Goal: Transaction & Acquisition: Obtain resource

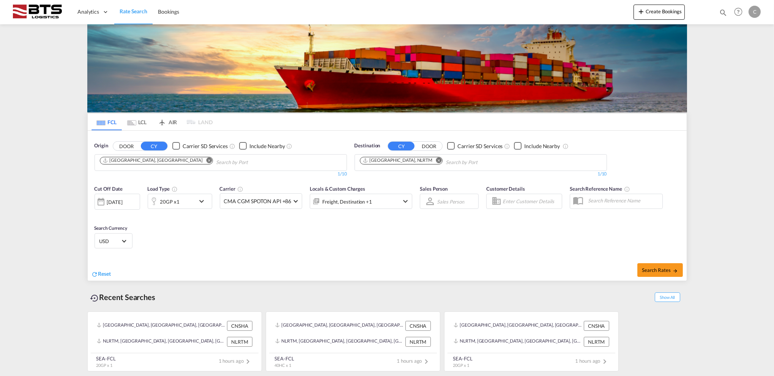
click at [194, 198] on div "20GP x1" at bounding box center [171, 201] width 47 height 15
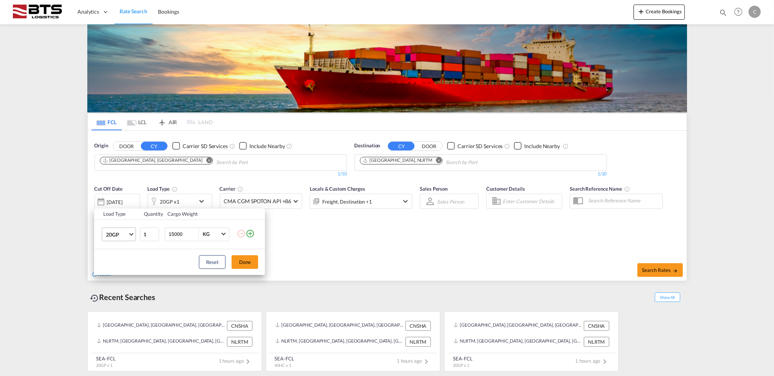
click at [132, 236] on md-select-value "20GP" at bounding box center [120, 234] width 30 height 13
click at [125, 268] on md-option "40HC" at bounding box center [126, 270] width 52 height 18
click at [241, 263] on button "Done" at bounding box center [244, 262] width 27 height 14
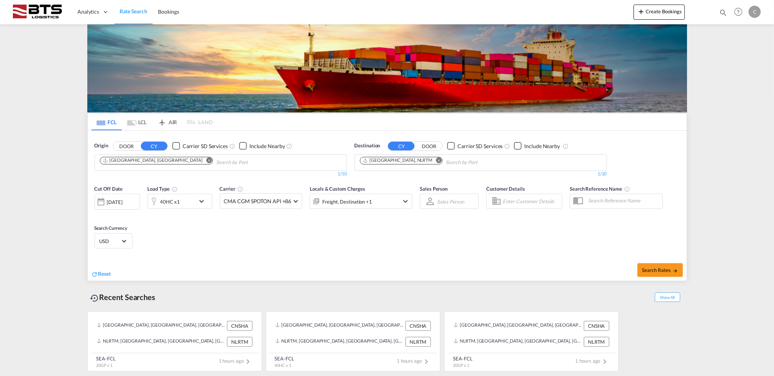
click at [126, 208] on div "18 Aug 2025" at bounding box center [117, 202] width 46 height 16
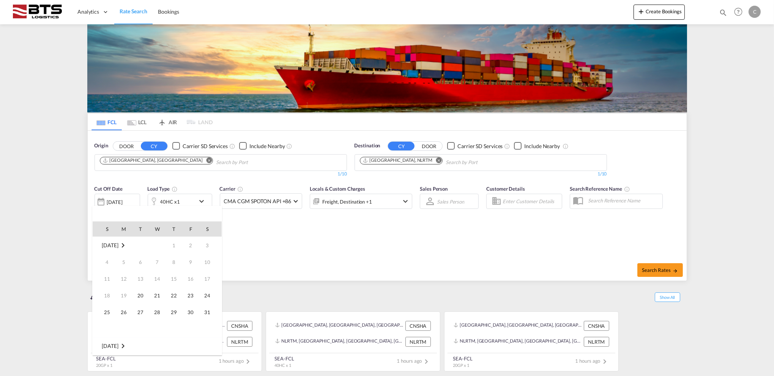
scroll to position [302, 0]
click at [214, 181] on div at bounding box center [387, 188] width 774 height 376
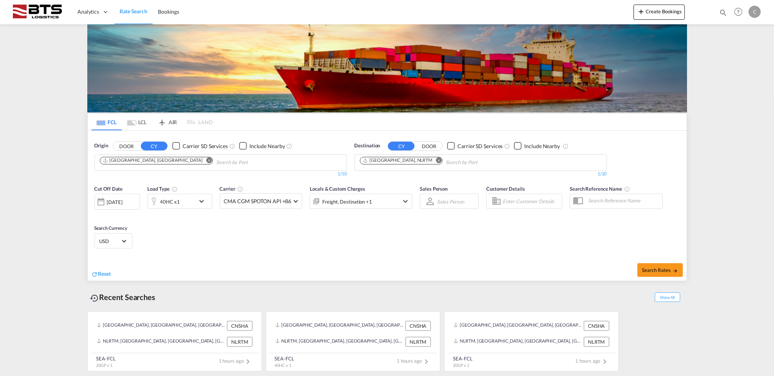
click at [123, 201] on div "18 Aug 2025" at bounding box center [115, 201] width 16 height 7
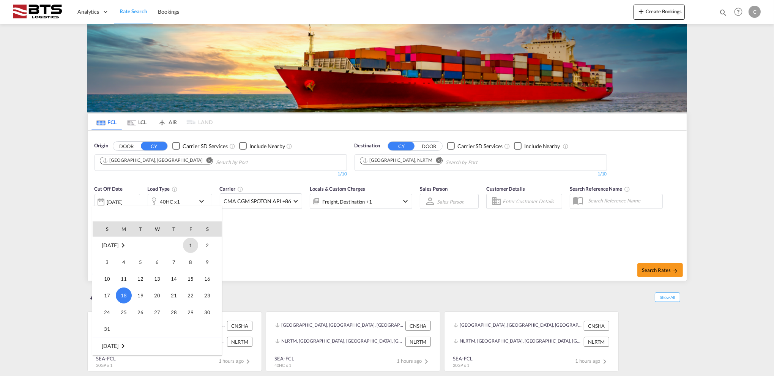
click at [189, 245] on span "1" at bounding box center [190, 245] width 15 height 15
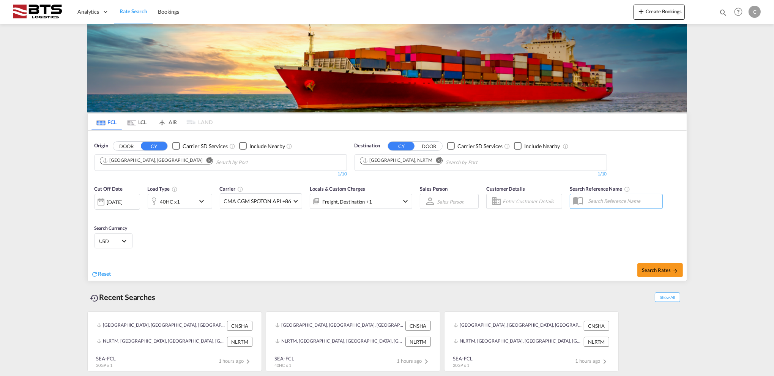
click at [123, 201] on div "01 Aug 2025" at bounding box center [115, 201] width 16 height 7
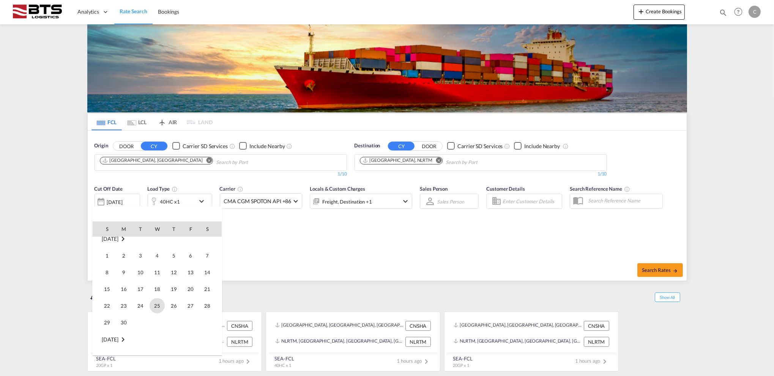
scroll to position [112, 0]
click at [170, 284] on span "19" at bounding box center [173, 283] width 15 height 15
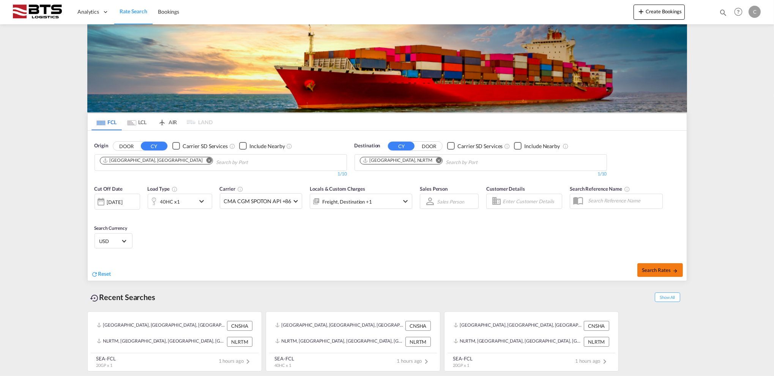
click at [659, 267] on span "Search Rates" at bounding box center [660, 270] width 36 height 6
type input "CNSHA to NLRTM / 19 Jun 2025"
